Goal: Check status: Check status

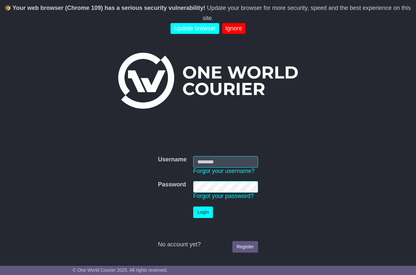
type input "**********"
click at [196, 216] on button "Login" at bounding box center [203, 212] width 20 height 12
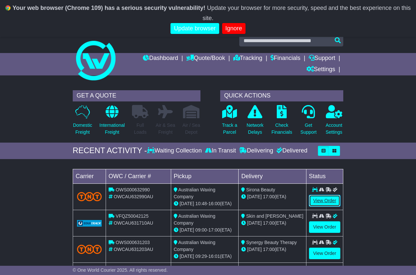
click at [328, 202] on link "View Order" at bounding box center [325, 201] width 32 height 12
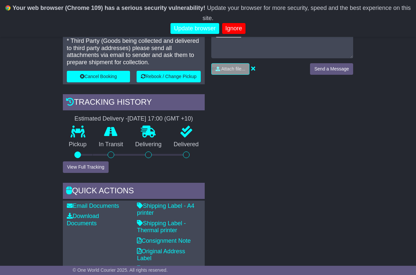
scroll to position [263, 0]
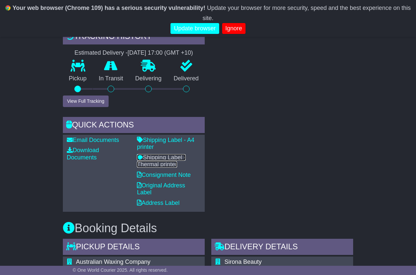
click at [164, 155] on link "Shipping Label - Thermal printer" at bounding box center [161, 161] width 49 height 14
click at [159, 158] on link "Shipping Label - Thermal printer" at bounding box center [161, 161] width 49 height 14
click at [244, 95] on div "RECENT CHAT Loading... No messages Attach file..." at bounding box center [282, 73] width 148 height 277
